Goal: Navigation & Orientation: Find specific page/section

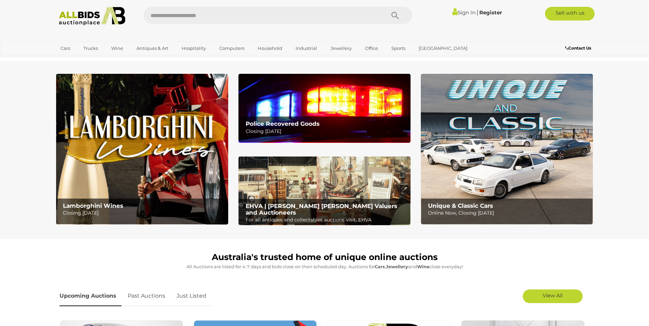
click at [329, 171] on img at bounding box center [324, 191] width 172 height 69
click at [362, 111] on img at bounding box center [324, 108] width 172 height 69
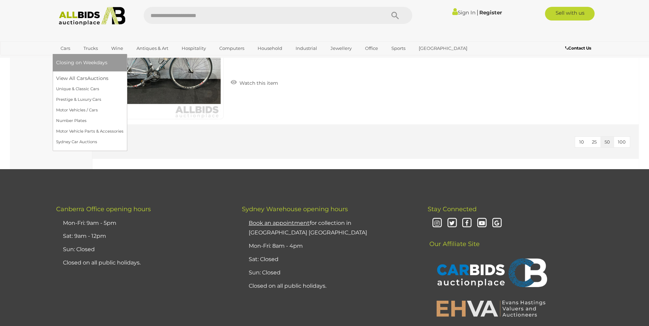
scroll to position [2873, 0]
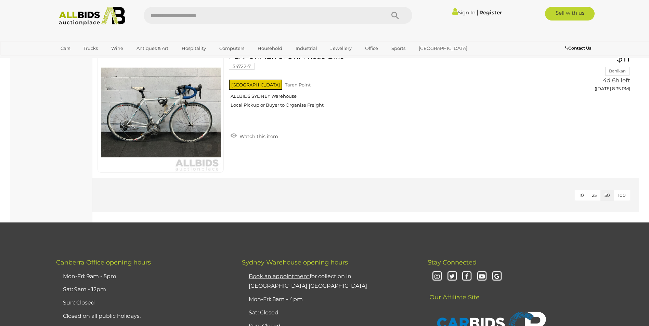
click at [80, 18] on img at bounding box center [92, 16] width 74 height 19
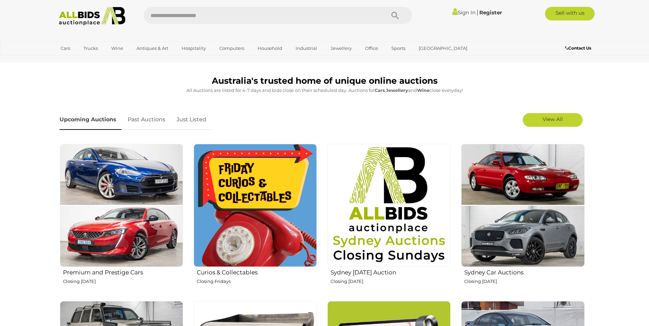
scroll to position [239, 0]
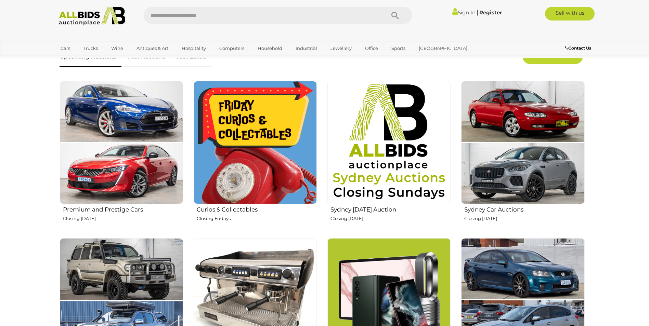
click at [304, 157] on img at bounding box center [255, 142] width 123 height 123
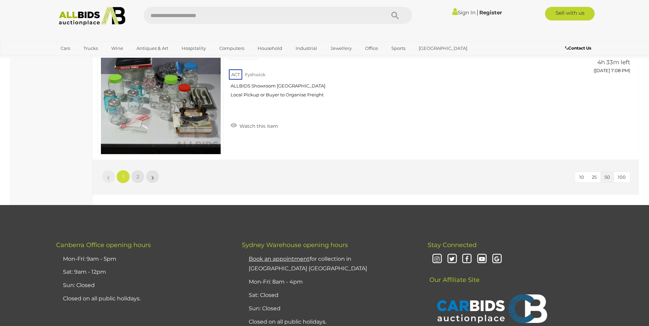
scroll to position [6568, 0]
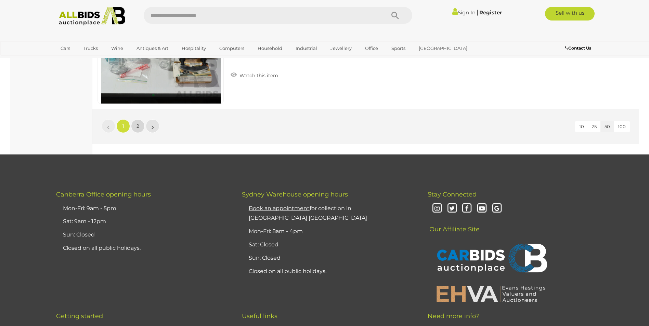
click at [136, 129] on span "2" at bounding box center [137, 126] width 3 height 6
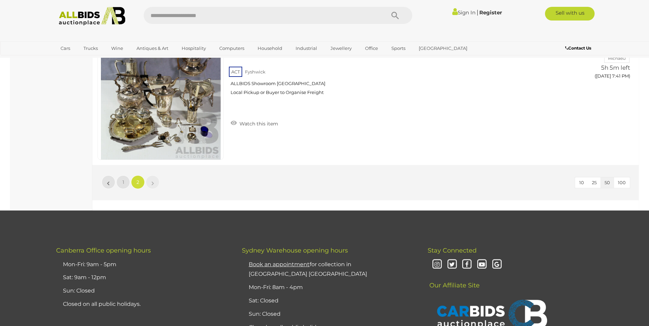
scroll to position [4539, 0]
